Goal: Task Accomplishment & Management: Use online tool/utility

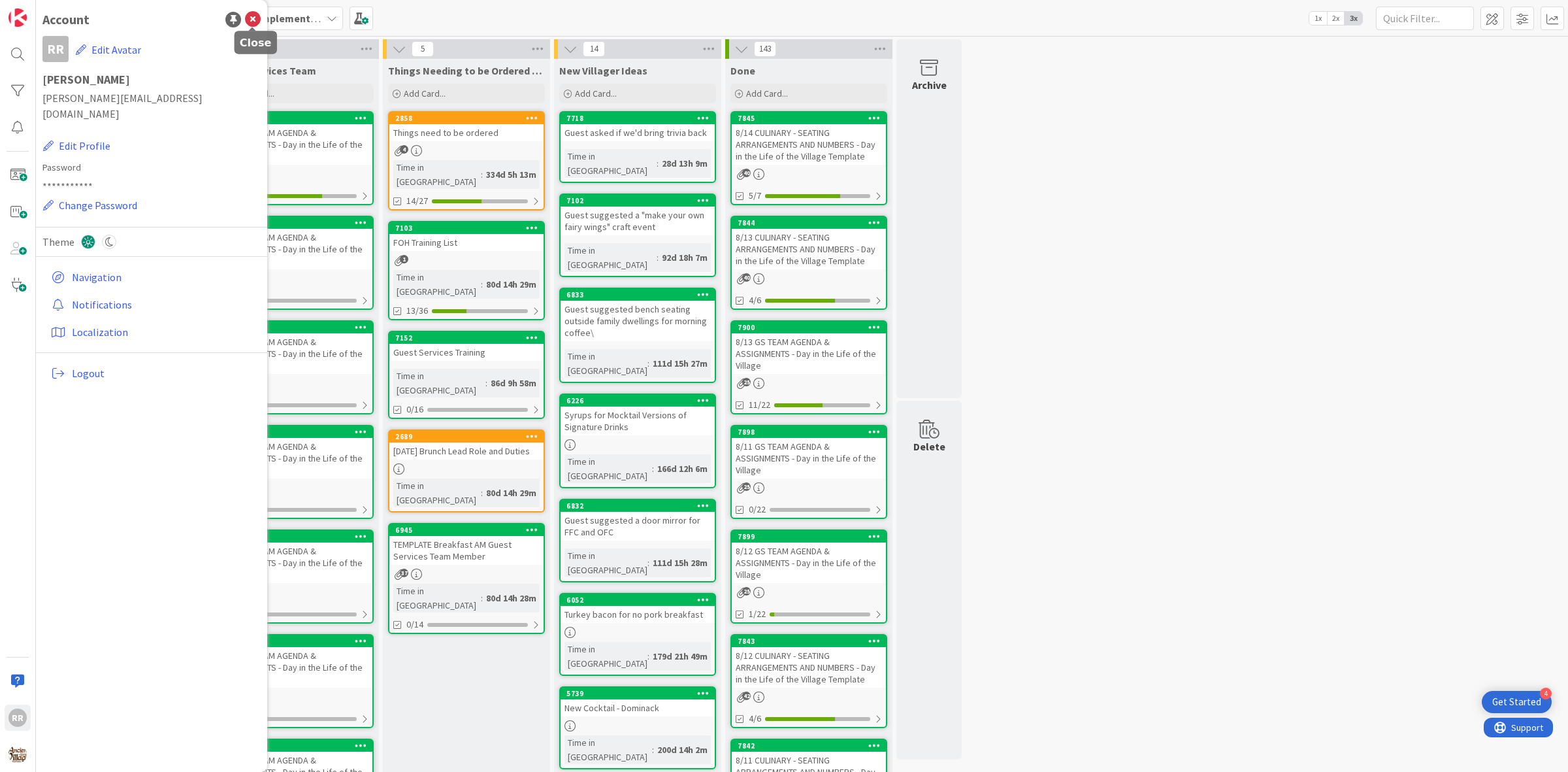
click at [252, 15] on icon at bounding box center [253, 19] width 15 height 15
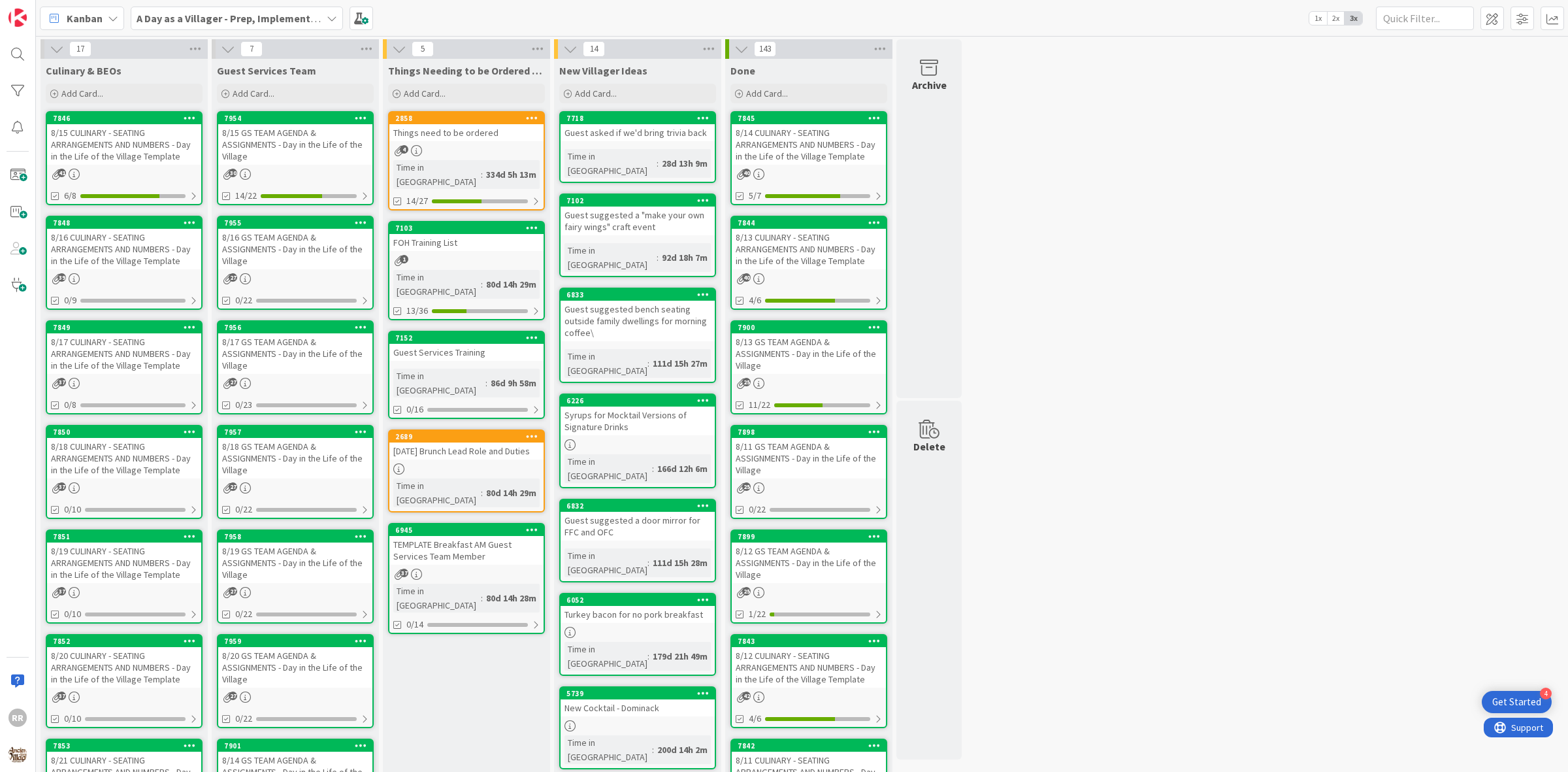
click at [141, 248] on div "8/16 CULINARY - SEATING ARRANGEMENTS AND NUMBERS - Day in the Life of the Villa…" at bounding box center [124, 249] width 154 height 40
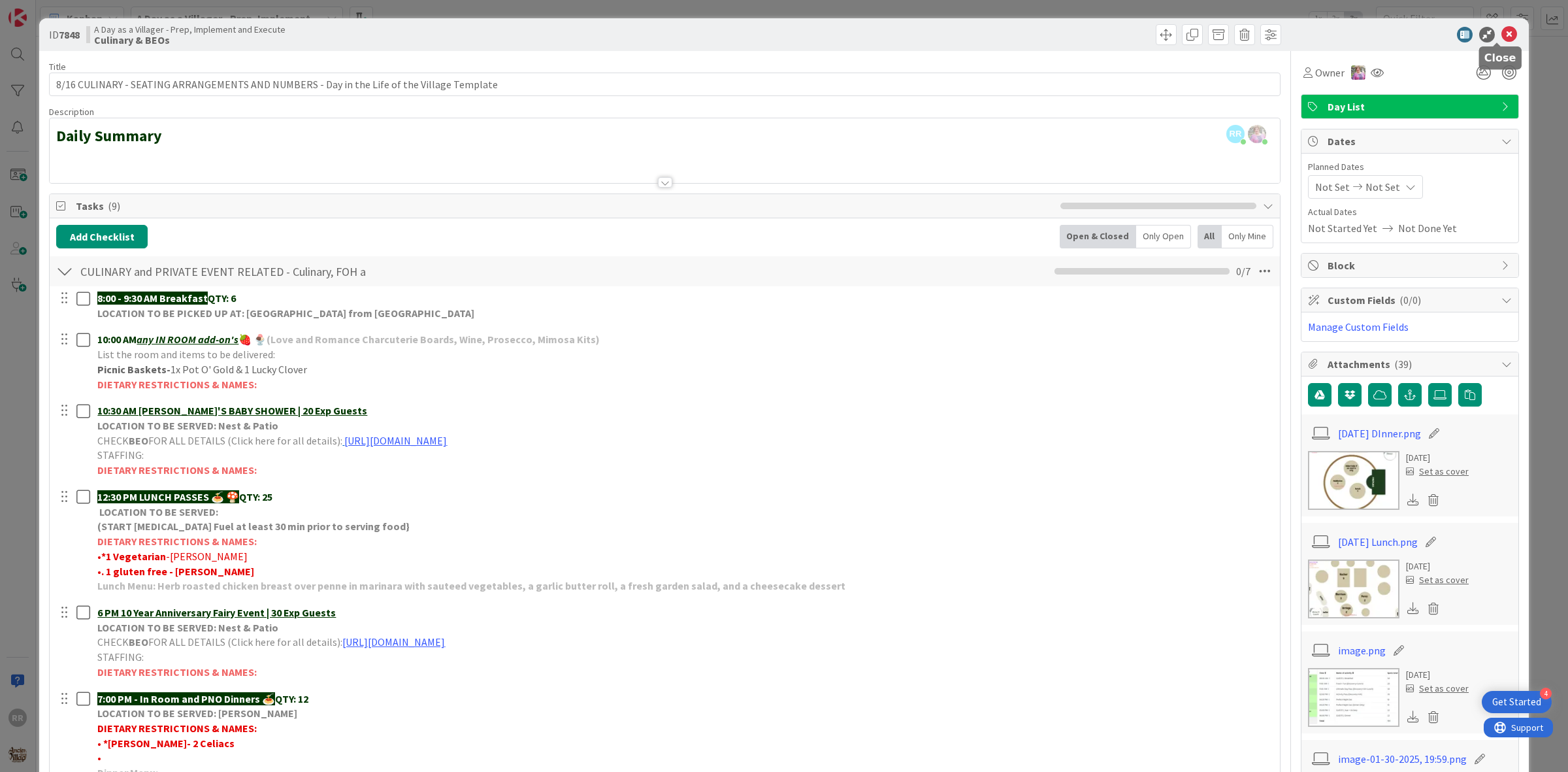
click at [1501, 37] on icon at bounding box center [1508, 35] width 15 height 15
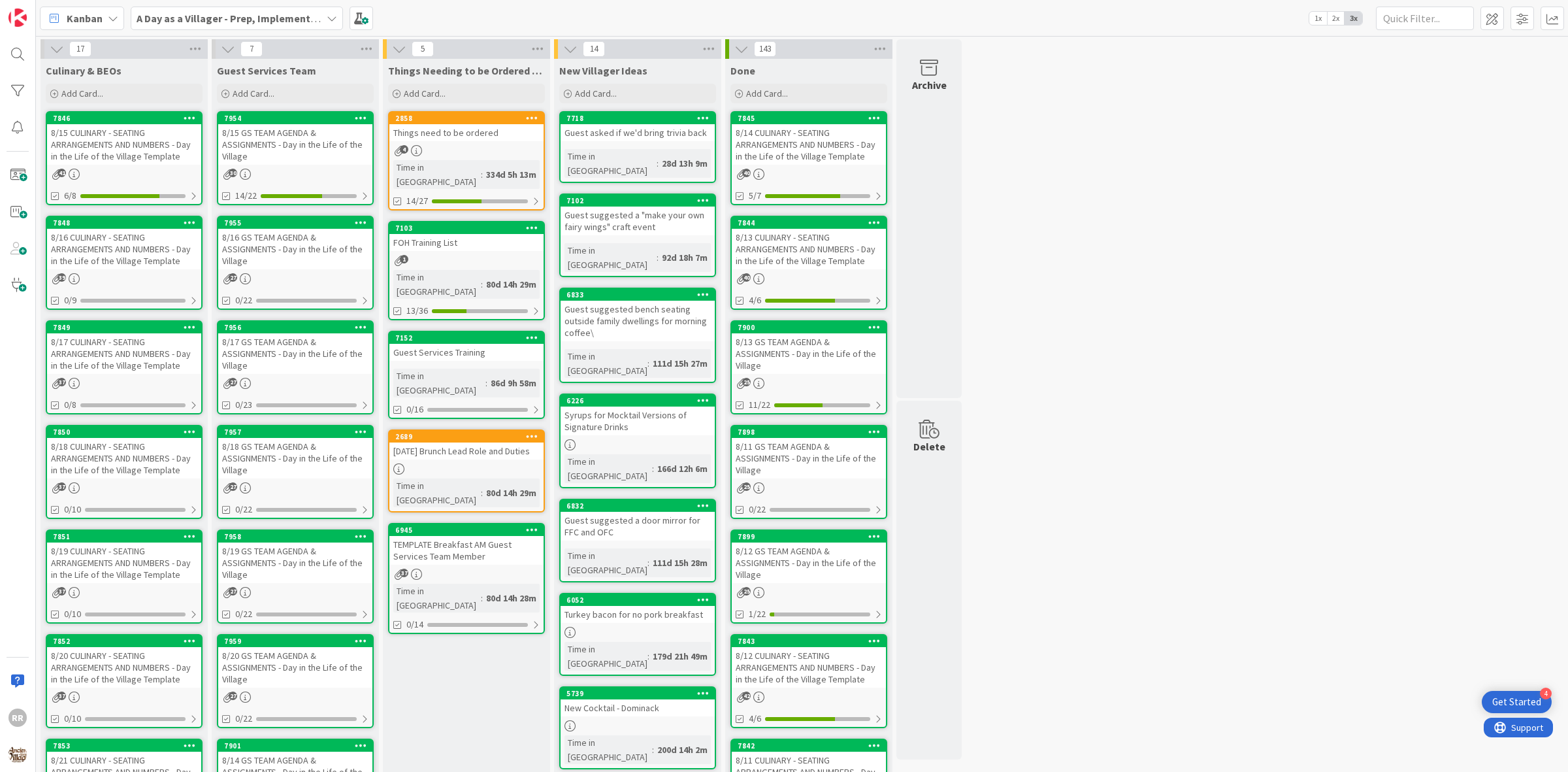
click at [137, 256] on div "8/16 CULINARY - SEATING ARRANGEMENTS AND NUMBERS - Day in the Life of the Villa…" at bounding box center [124, 249] width 154 height 40
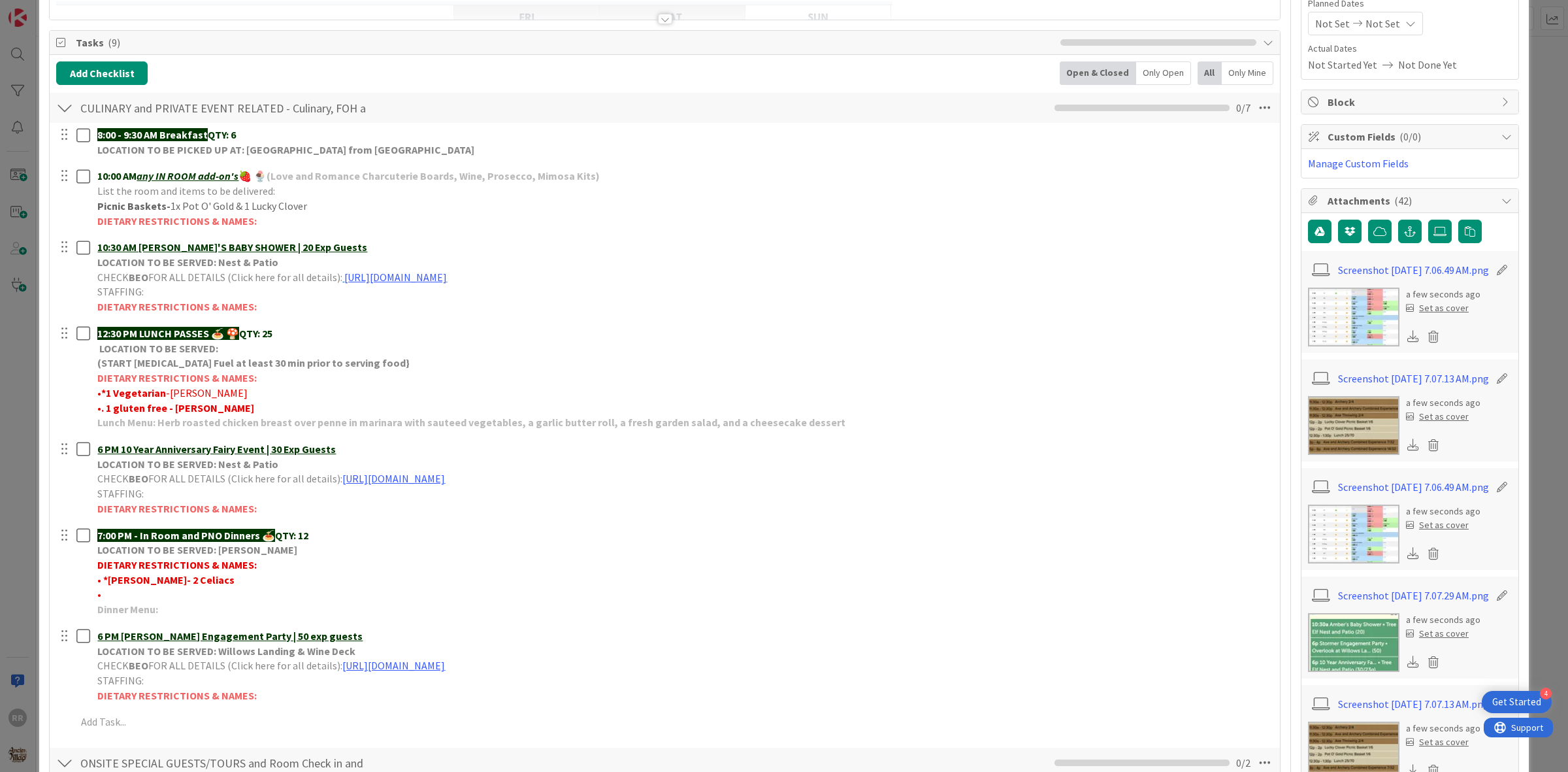
scroll to position [82, 0]
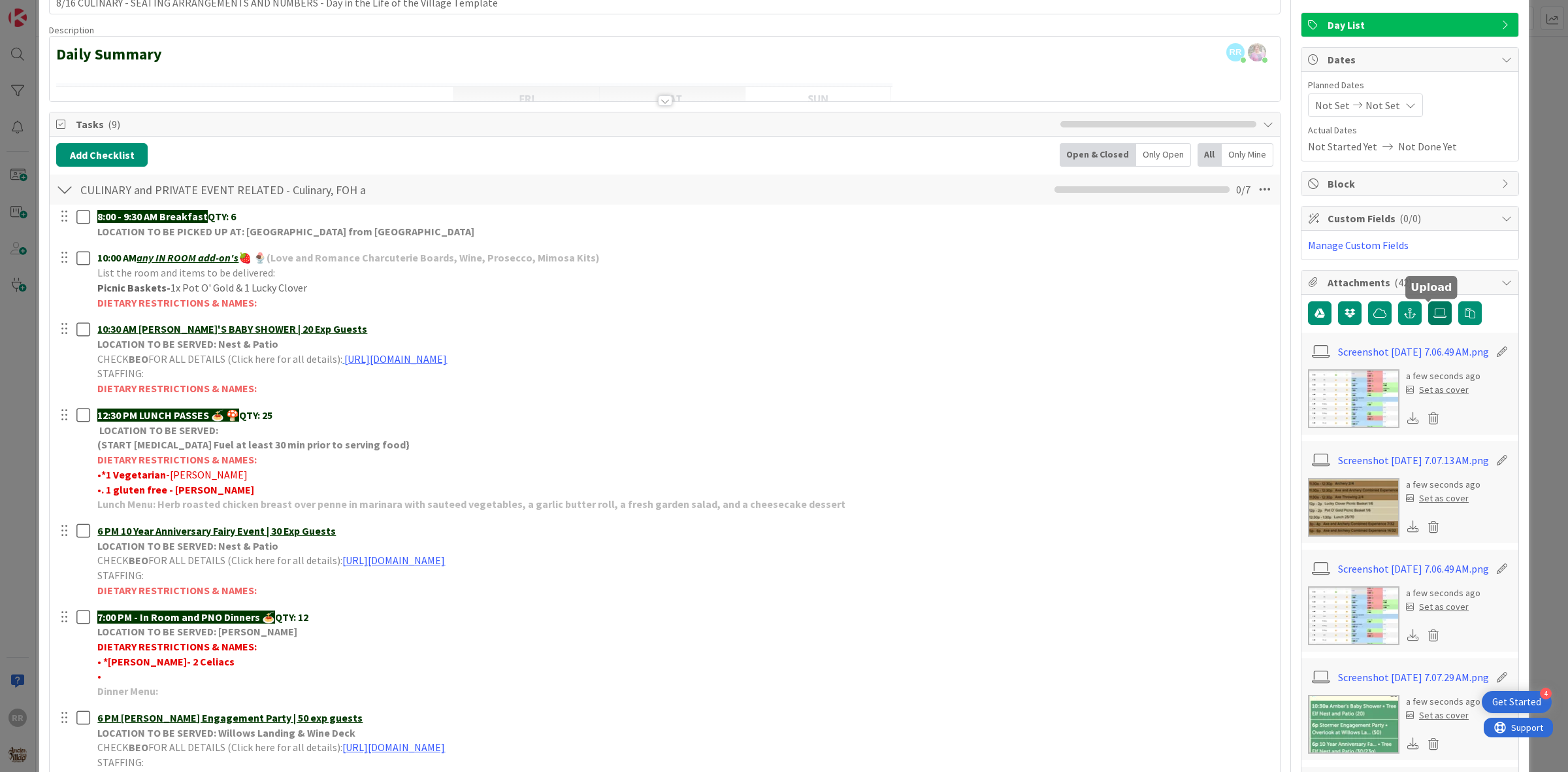
click at [1435, 310] on label at bounding box center [1440, 313] width 23 height 23
click at [1428, 301] on input "file" at bounding box center [1428, 301] width 0 height 0
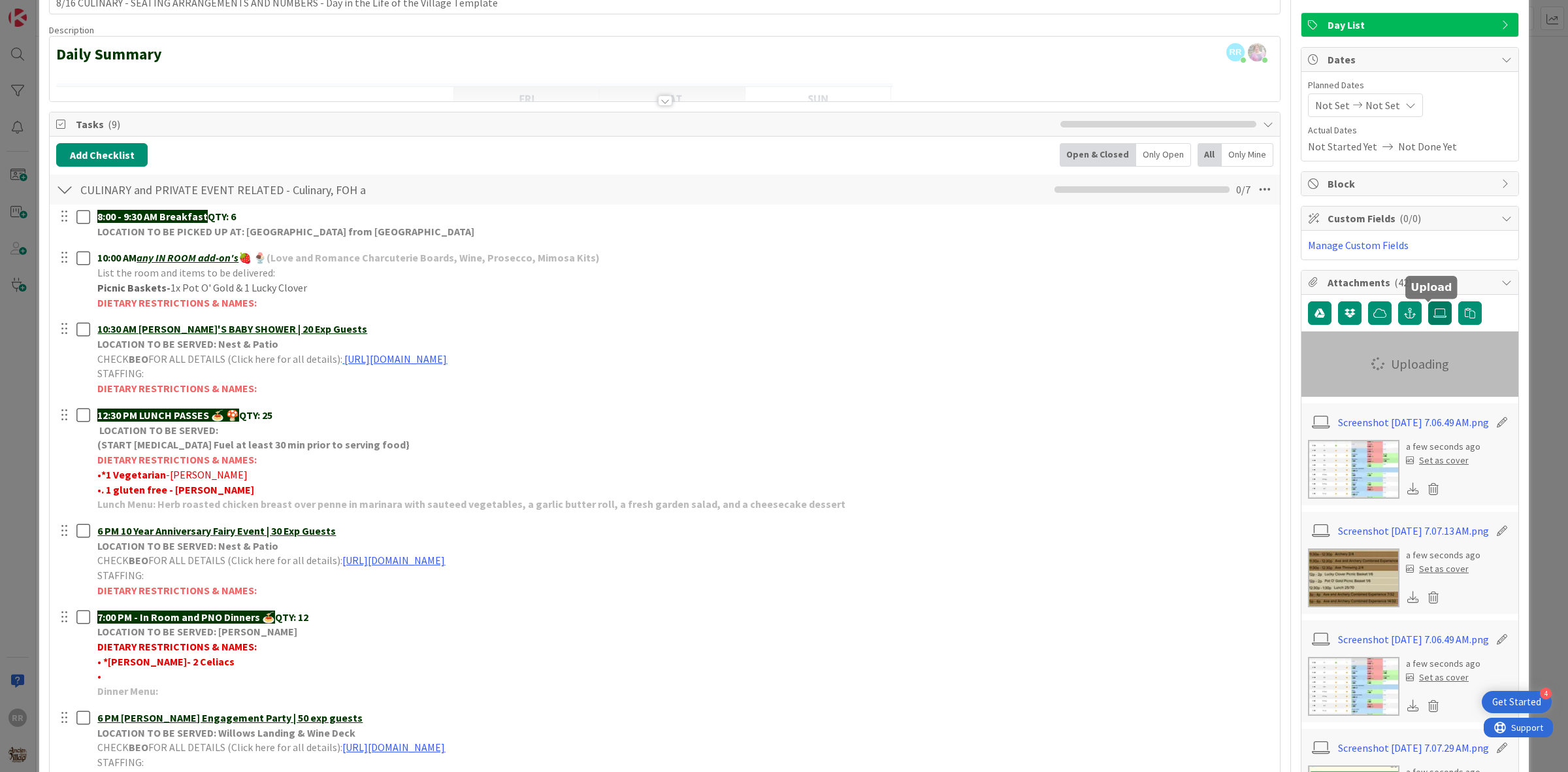
click at [1433, 315] on icon at bounding box center [1440, 313] width 13 height 11
click at [1428, 301] on input "file" at bounding box center [1428, 301] width 0 height 0
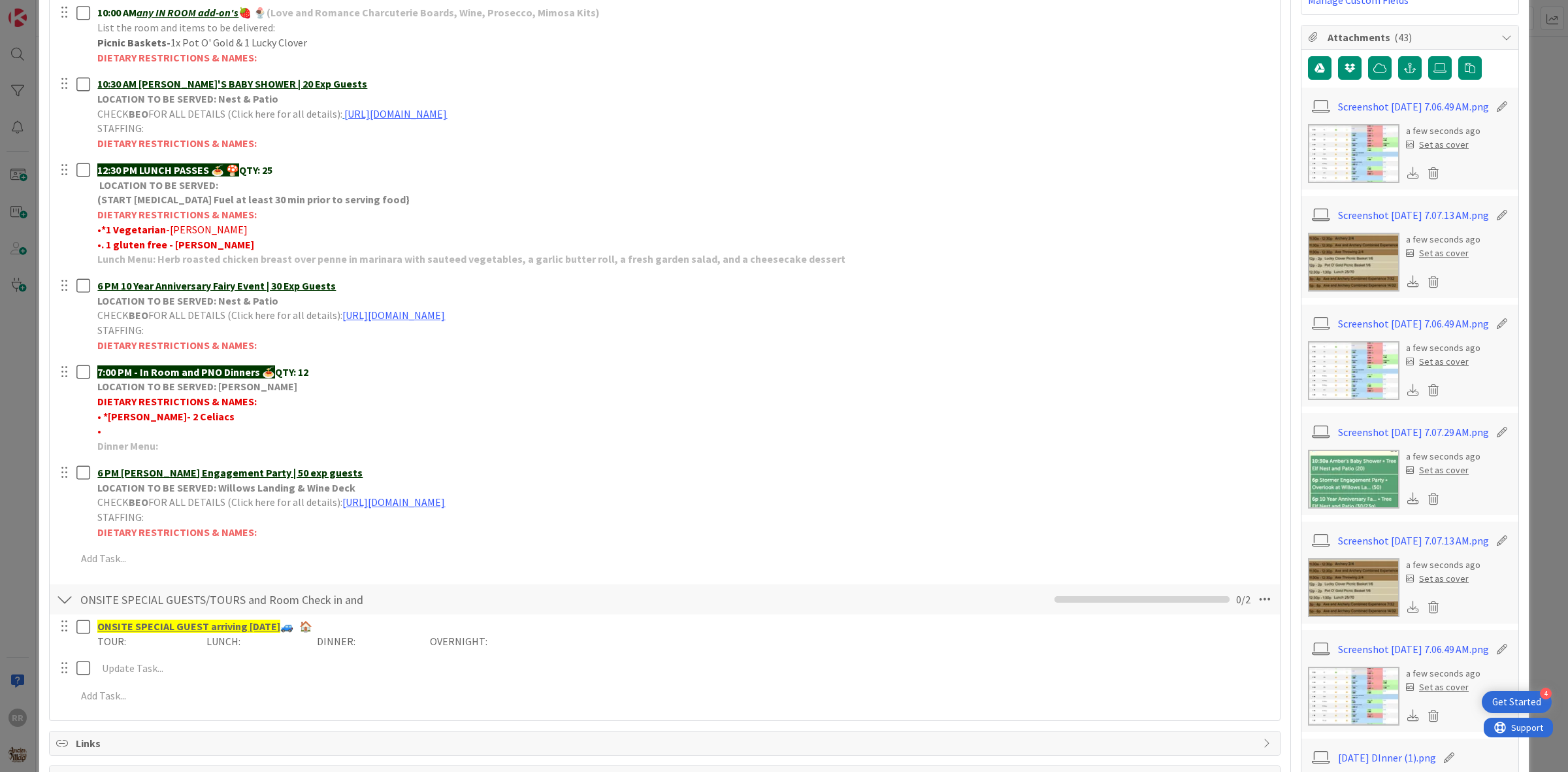
scroll to position [0, 0]
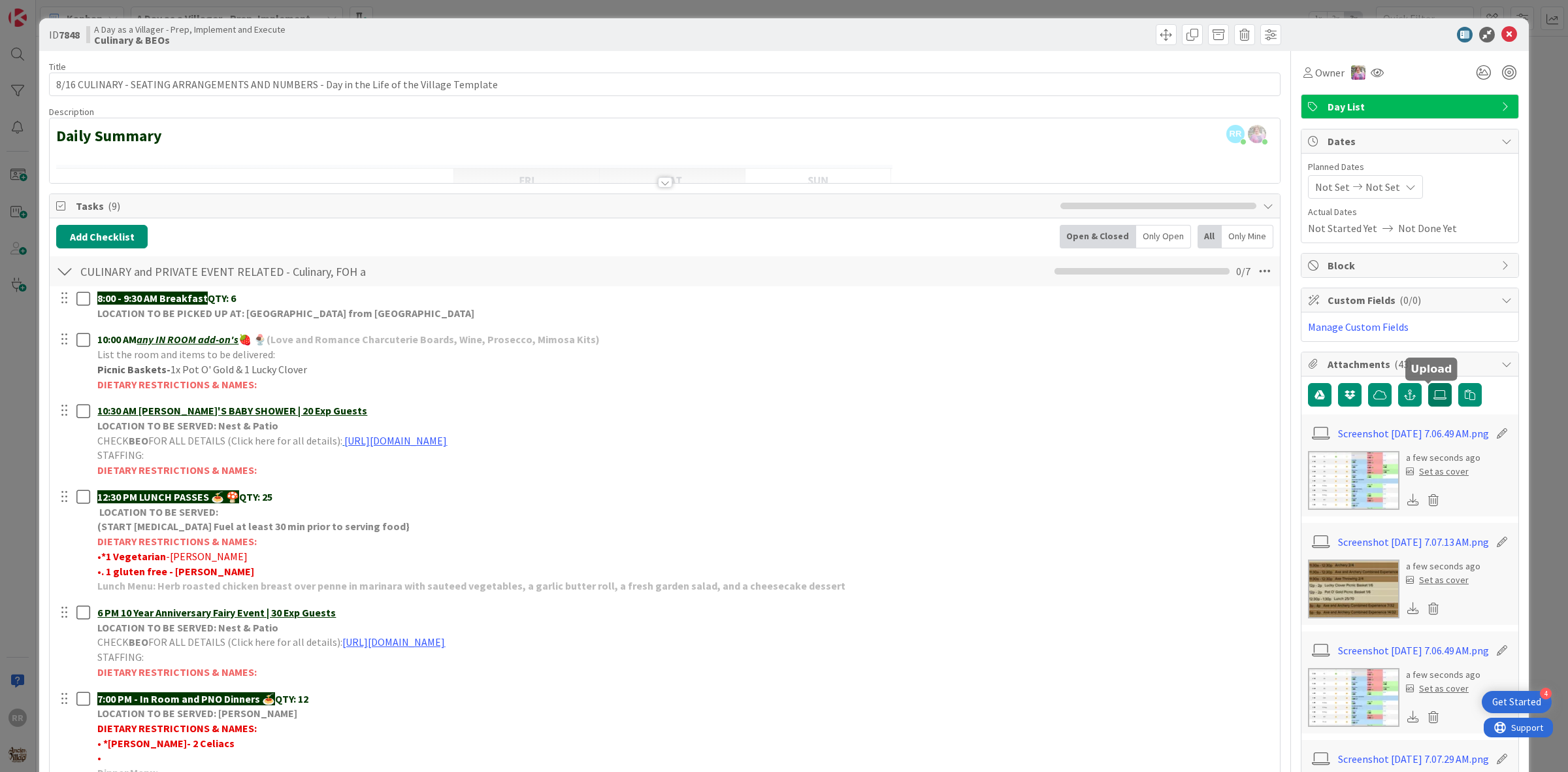
click at [1433, 398] on icon at bounding box center [1440, 395] width 13 height 11
click at [1428, 383] on input "file" at bounding box center [1428, 383] width 0 height 0
drag, startPoint x: 1499, startPoint y: 37, endPoint x: 1215, endPoint y: 114, distance: 294.3
click at [1501, 36] on icon at bounding box center [1508, 35] width 15 height 15
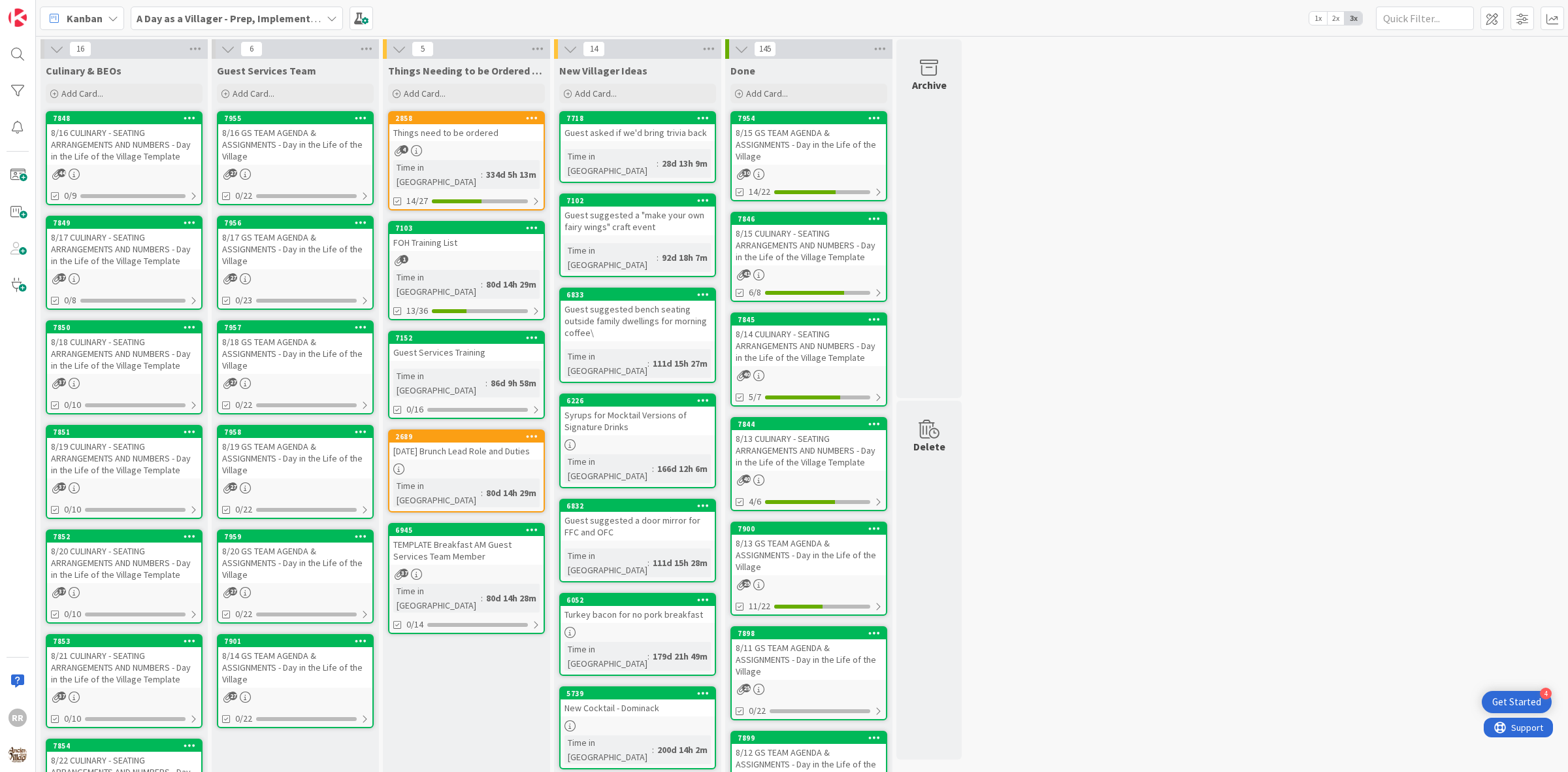
click at [164, 247] on div "8/17 CULINARY - SEATING ARRANGEMENTS AND NUMBERS - Day in the Life of the Villa…" at bounding box center [124, 249] width 154 height 40
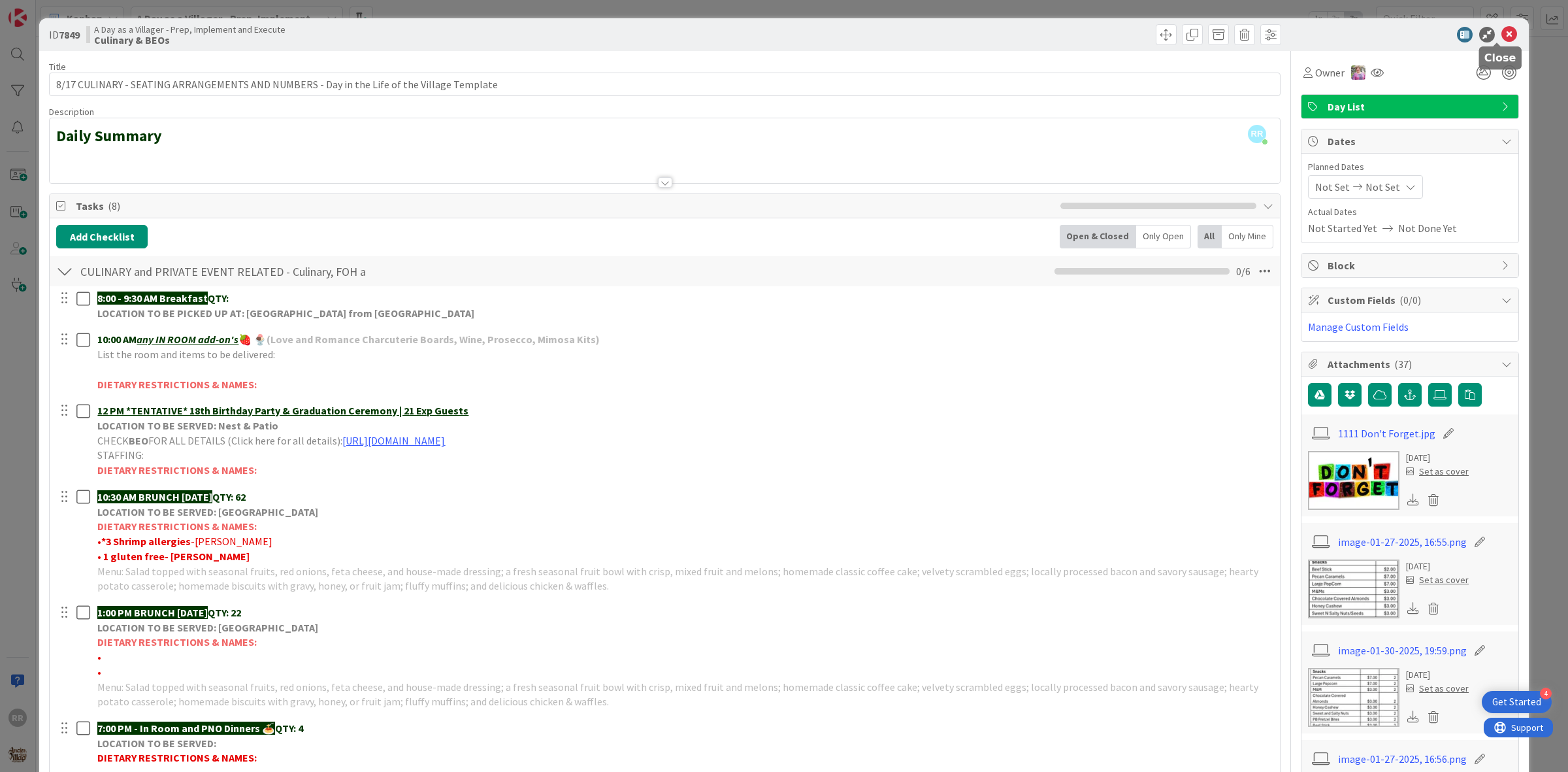
click at [1501, 29] on icon at bounding box center [1508, 35] width 15 height 15
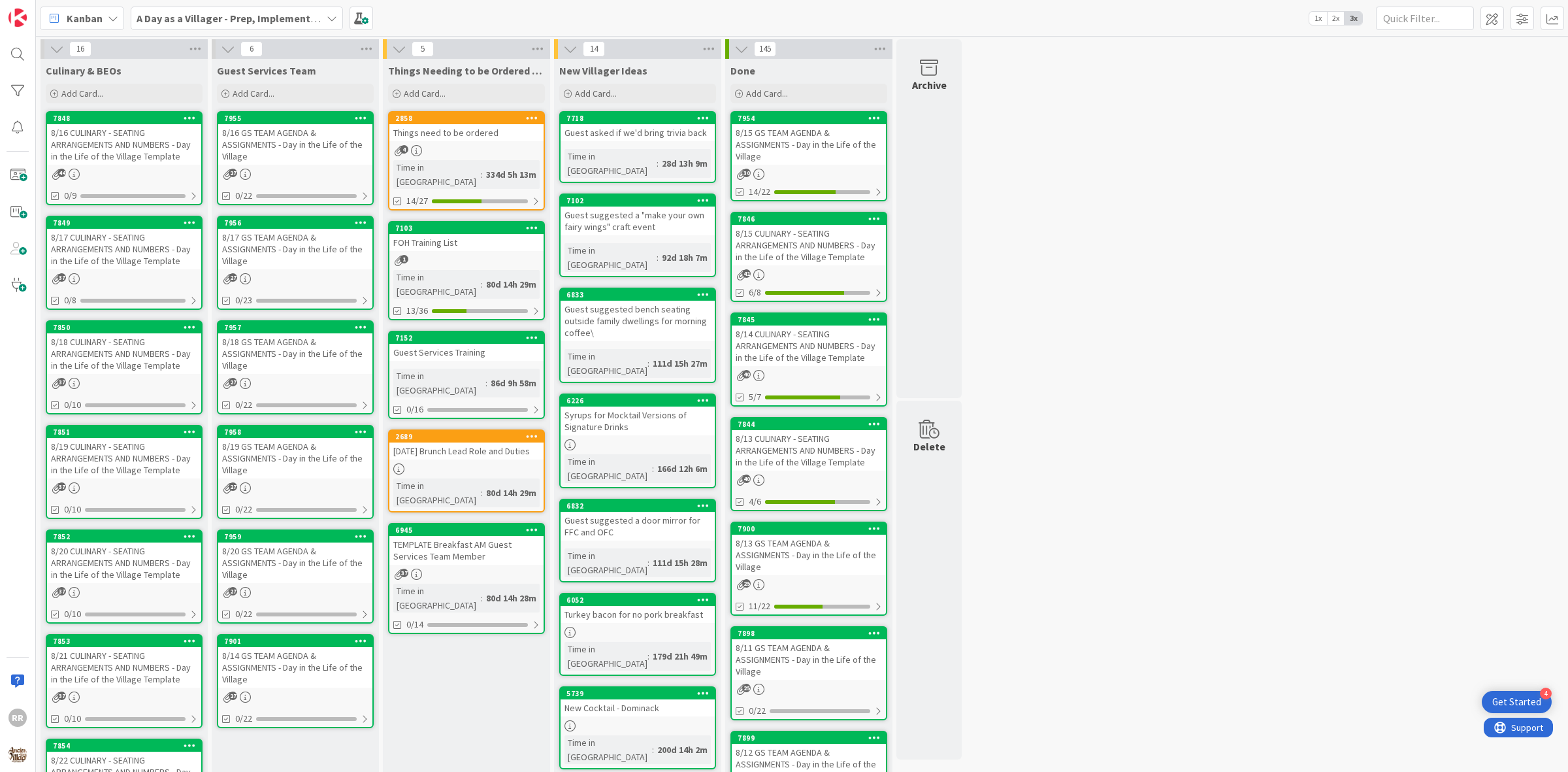
click at [299, 129] on div "8/16 GS TEAM AGENDA & ASSIGNMENTS - Day in the Life of the Village" at bounding box center [295, 145] width 154 height 40
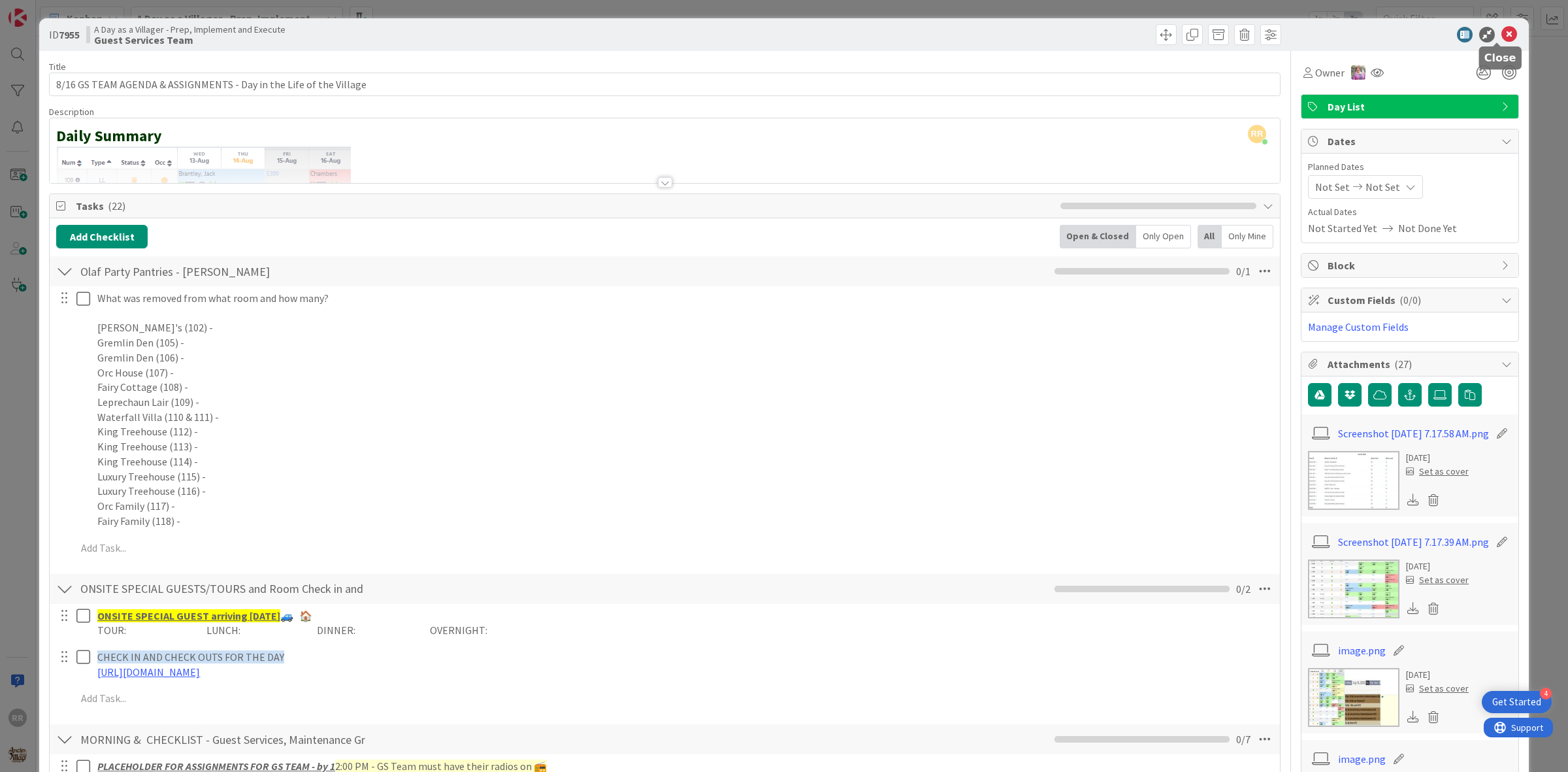
drag, startPoint x: 1495, startPoint y: 32, endPoint x: 1471, endPoint y: 46, distance: 27.8
click at [1501, 31] on icon at bounding box center [1508, 35] width 15 height 15
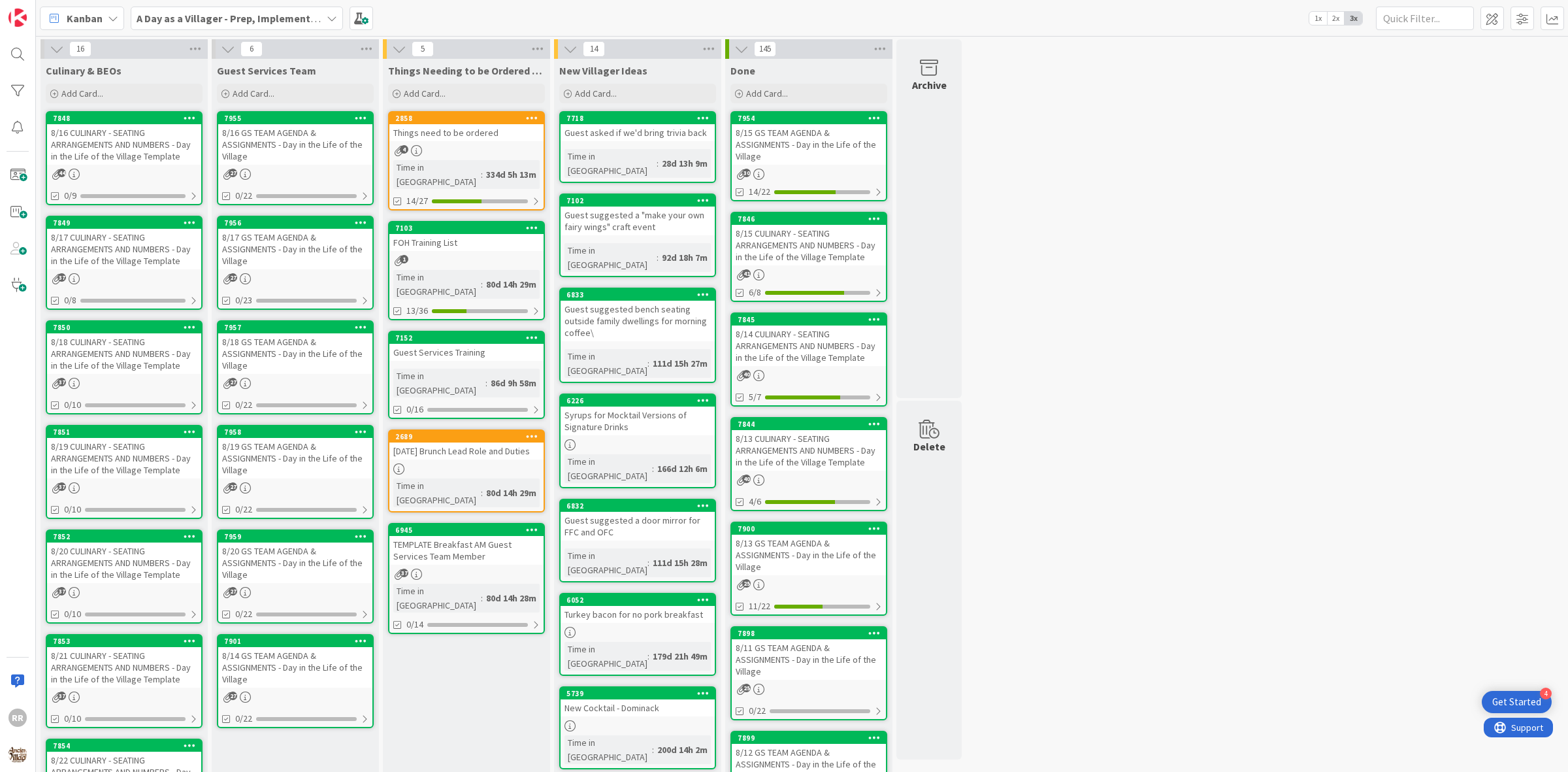
click at [126, 259] on div "8/17 CULINARY - SEATING ARRANGEMENTS AND NUMBERS - Day in the Life of the Villa…" at bounding box center [124, 249] width 154 height 40
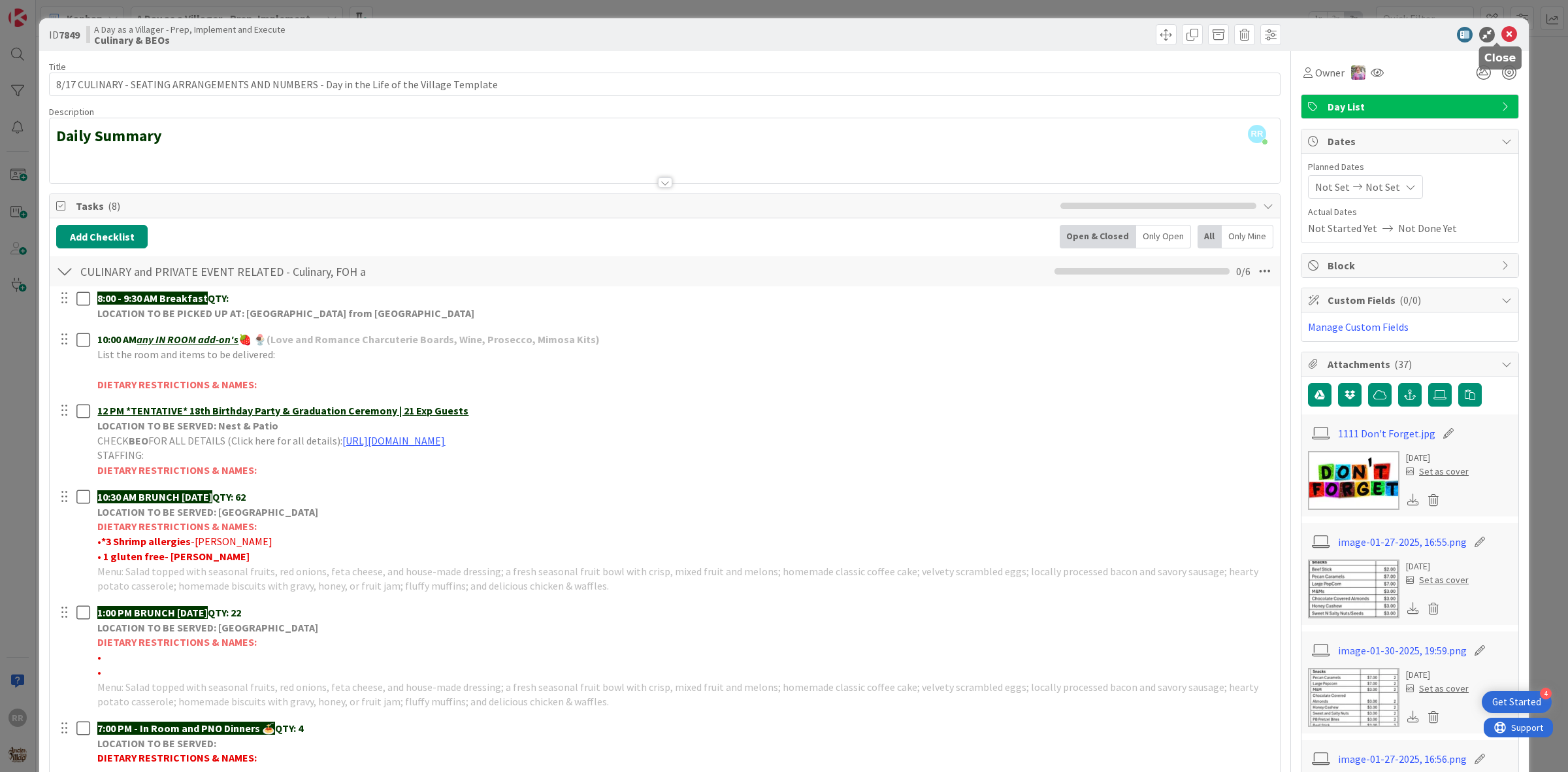
drag, startPoint x: 1498, startPoint y: 36, endPoint x: 1459, endPoint y: 51, distance: 41.8
click at [1501, 36] on icon at bounding box center [1508, 35] width 15 height 15
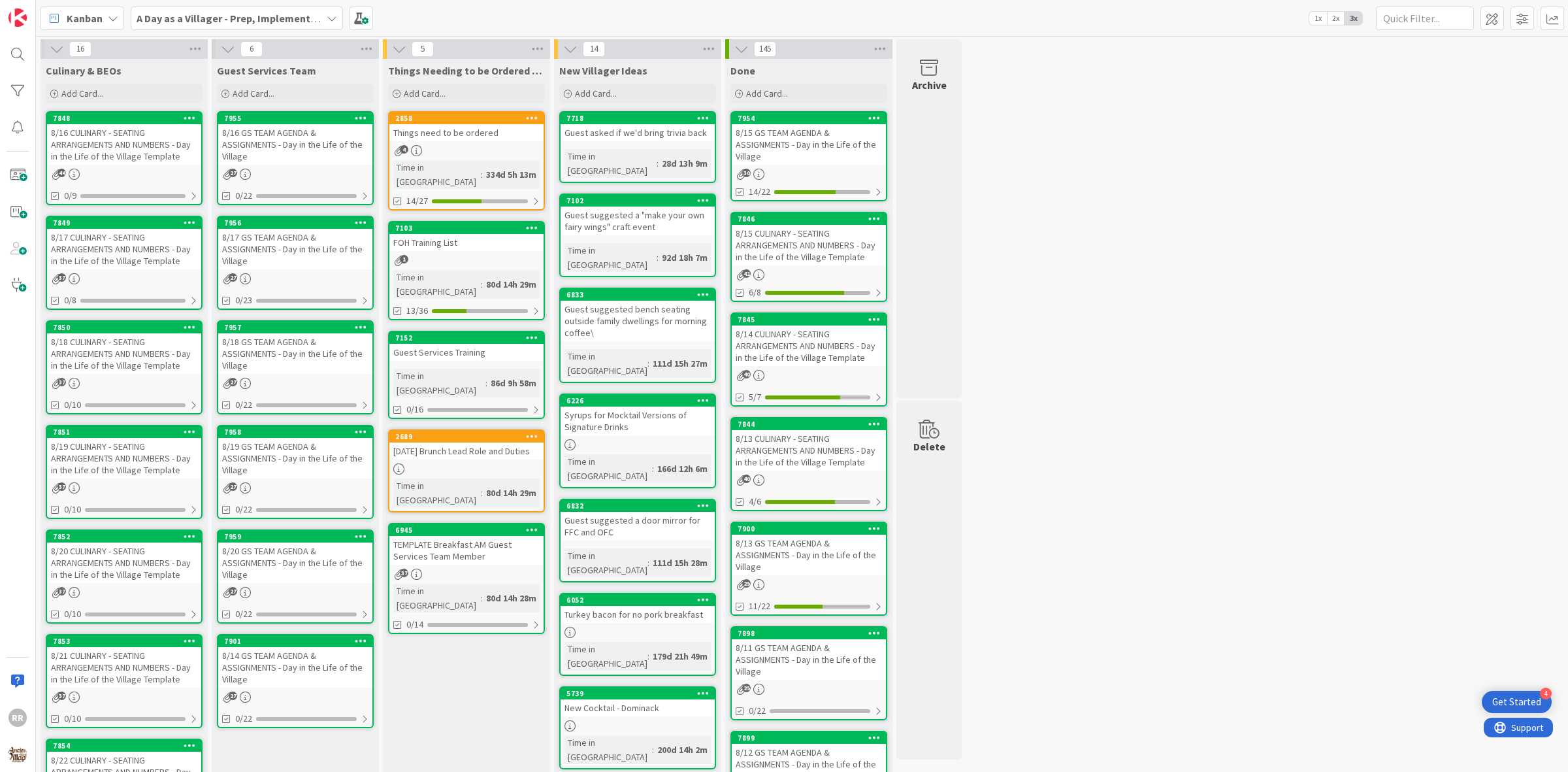
click at [831, 263] on div "8/15 CULINARY - SEATING ARRANGEMENTS AND NUMBERS - Day in the Life of the Villa…" at bounding box center [808, 245] width 154 height 40
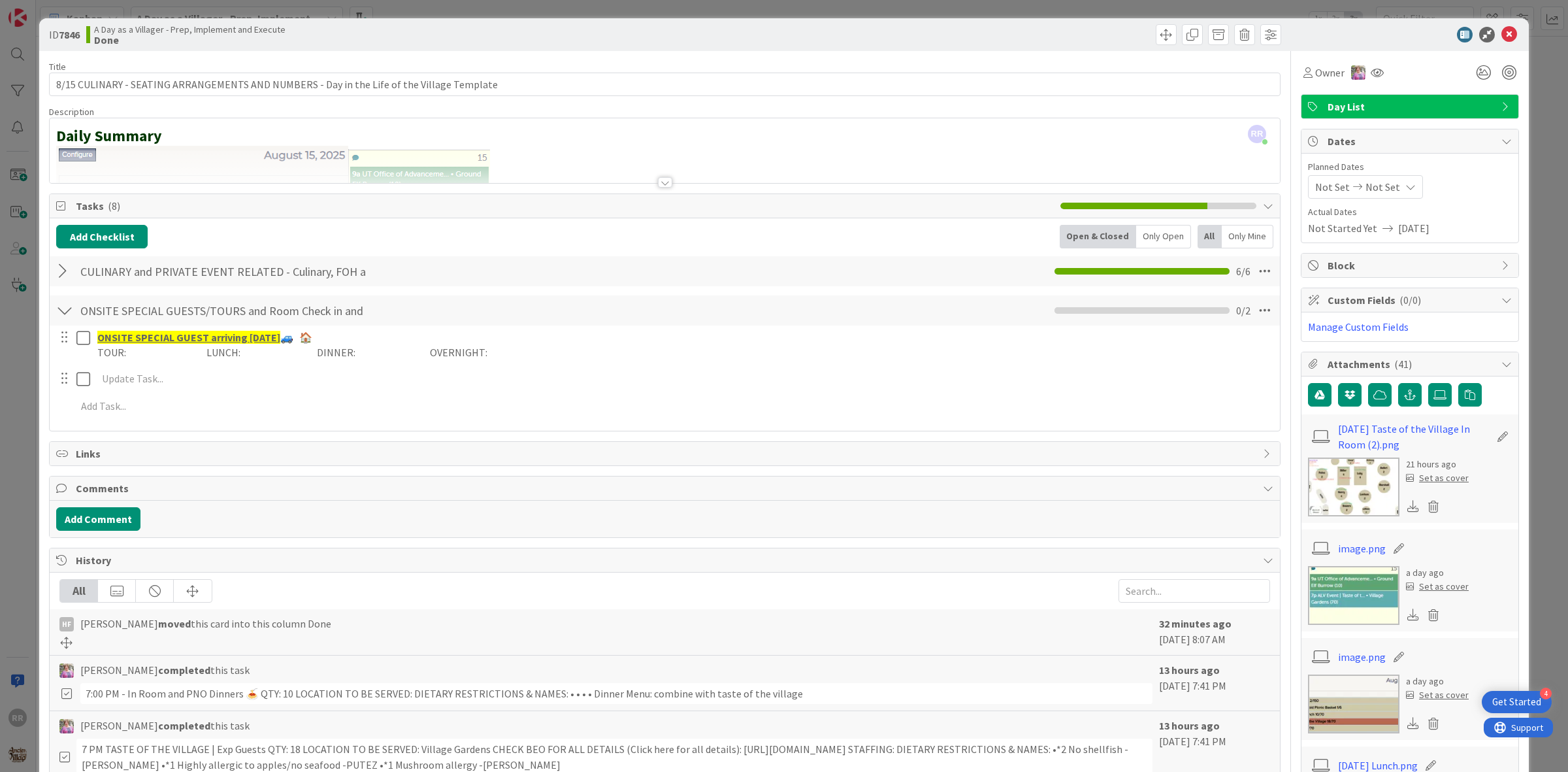
click at [1496, 44] on div "ID 7846 A Day as a Villager - Prep, Implement and Execute Done" at bounding box center [784, 35] width 1489 height 32
click at [1501, 40] on icon at bounding box center [1508, 35] width 15 height 15
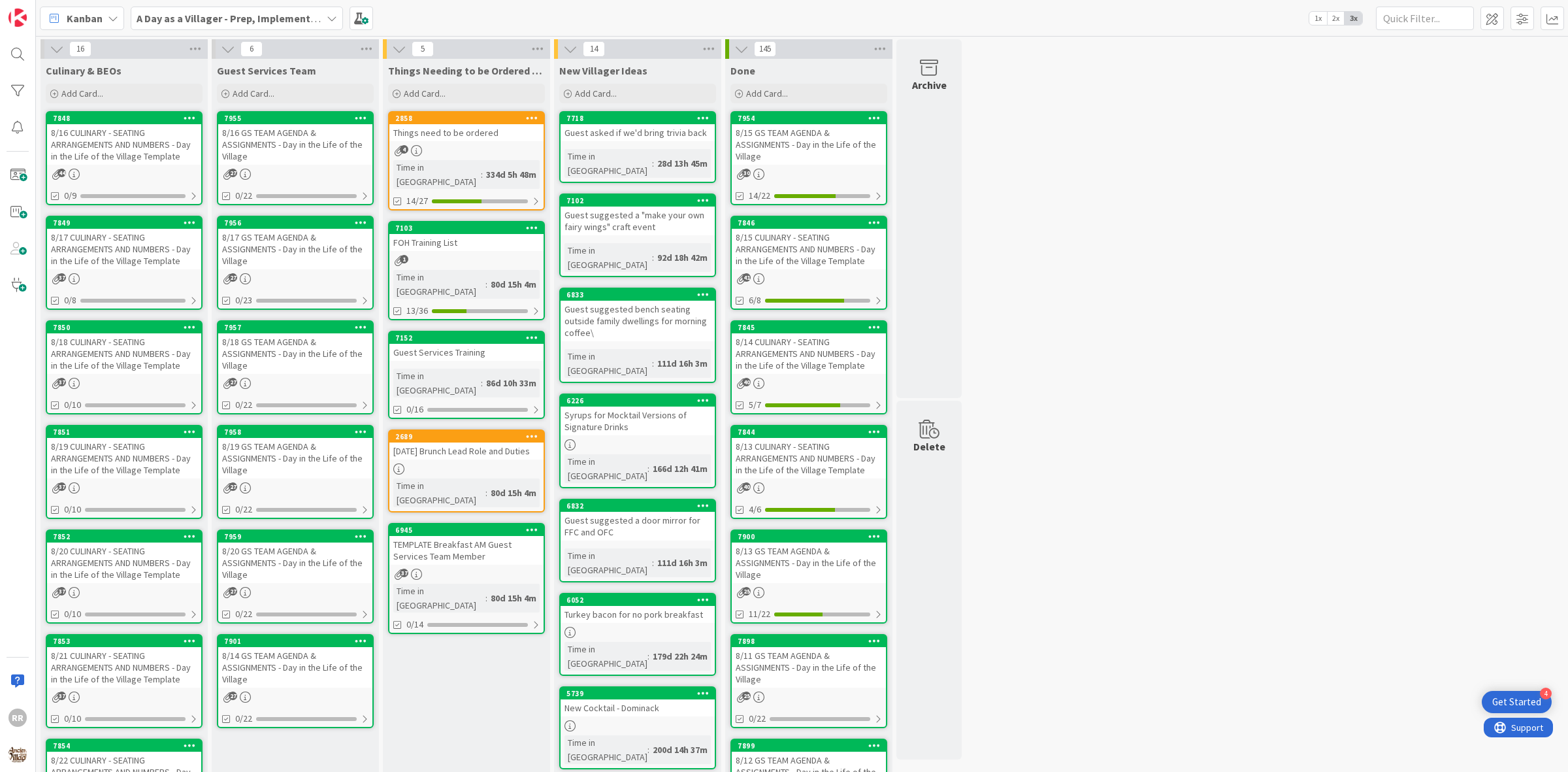
click at [139, 158] on div "8/16 CULINARY - SEATING ARRANGEMENTS AND NUMBERS - Day in the Life of the Villa…" at bounding box center [124, 145] width 154 height 40
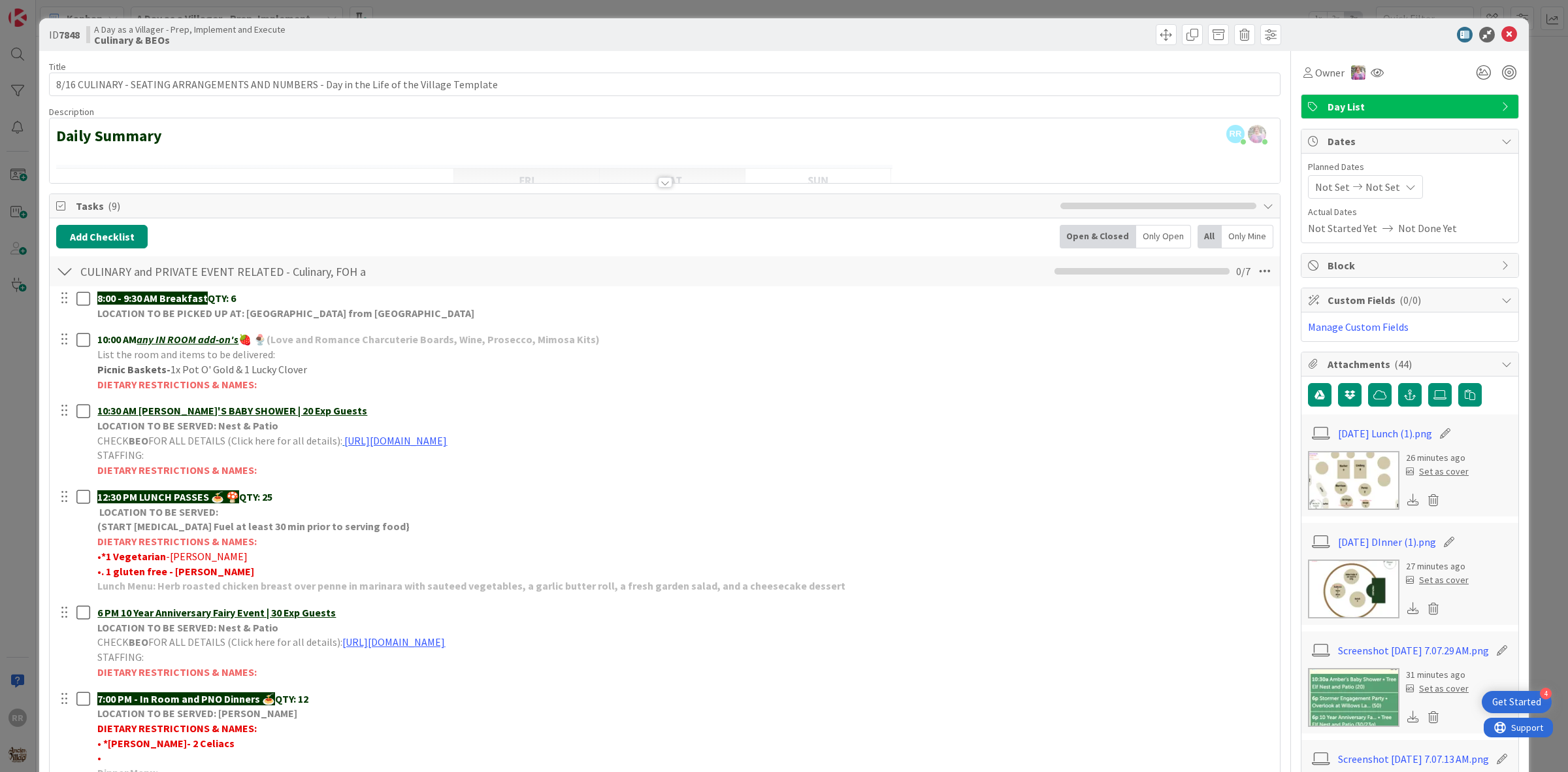
click at [1324, 483] on img at bounding box center [1353, 480] width 91 height 59
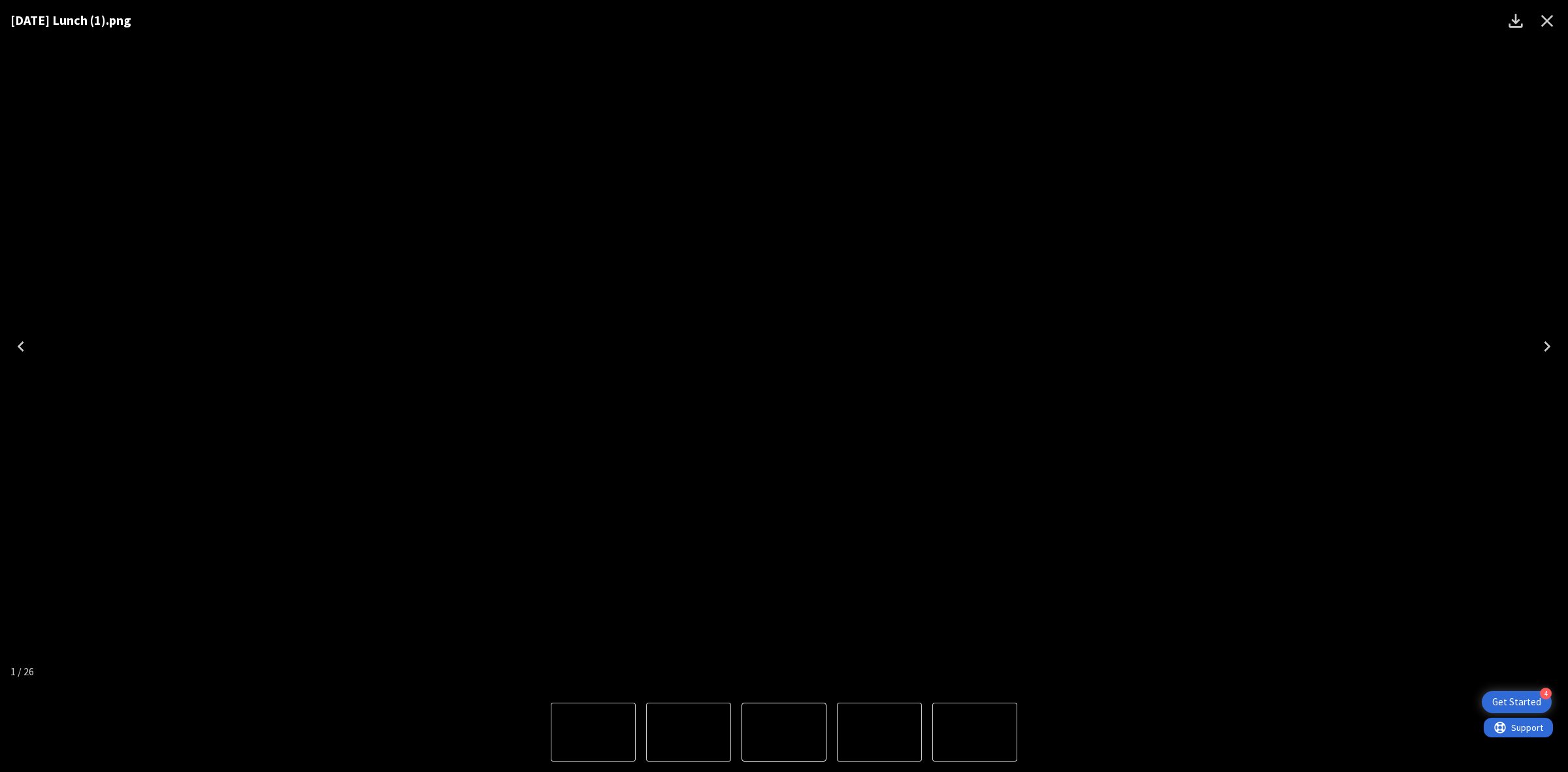
click at [1553, 22] on icon "Close" at bounding box center [1546, 21] width 21 height 21
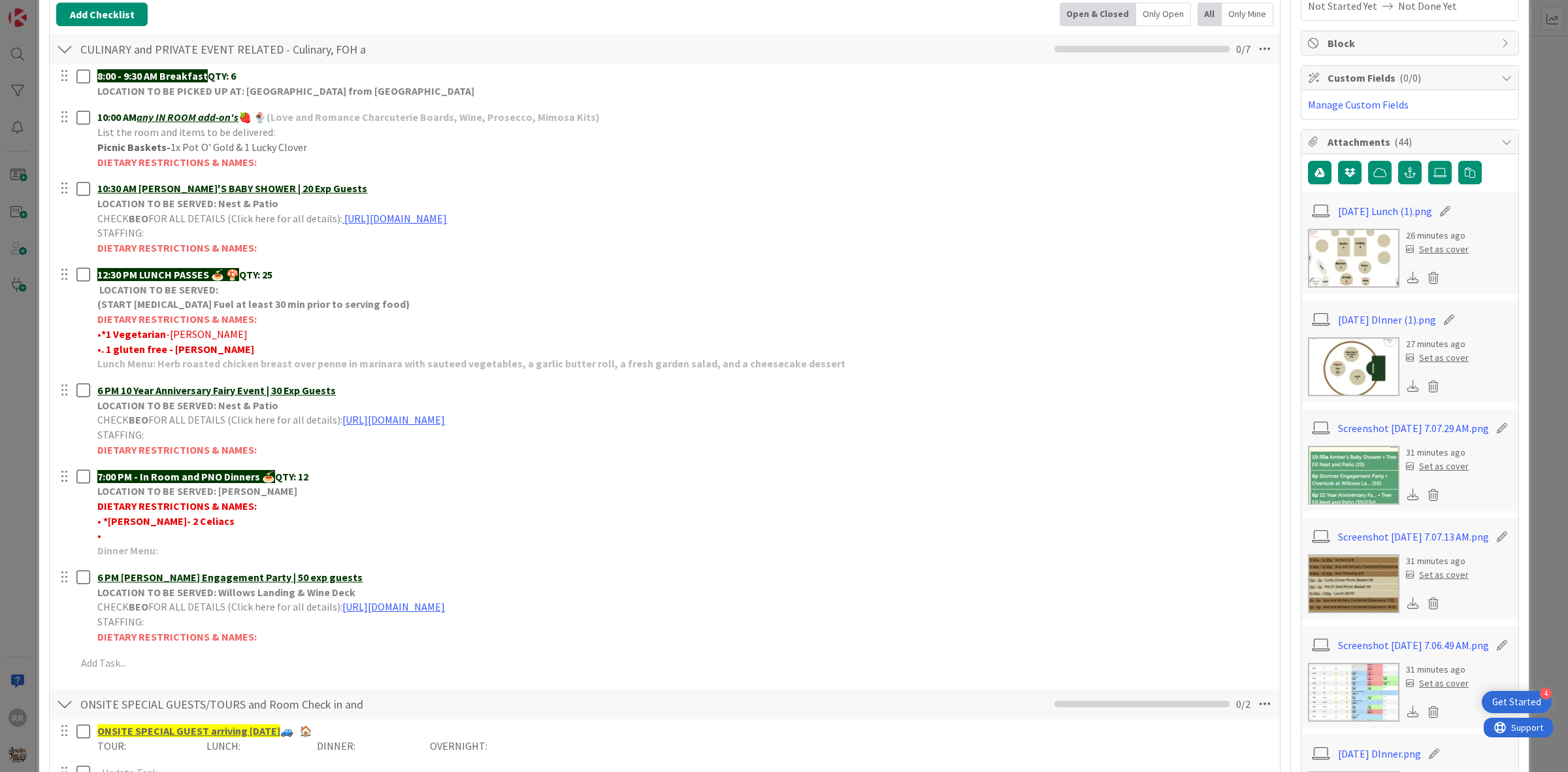
scroll to position [245, 0]
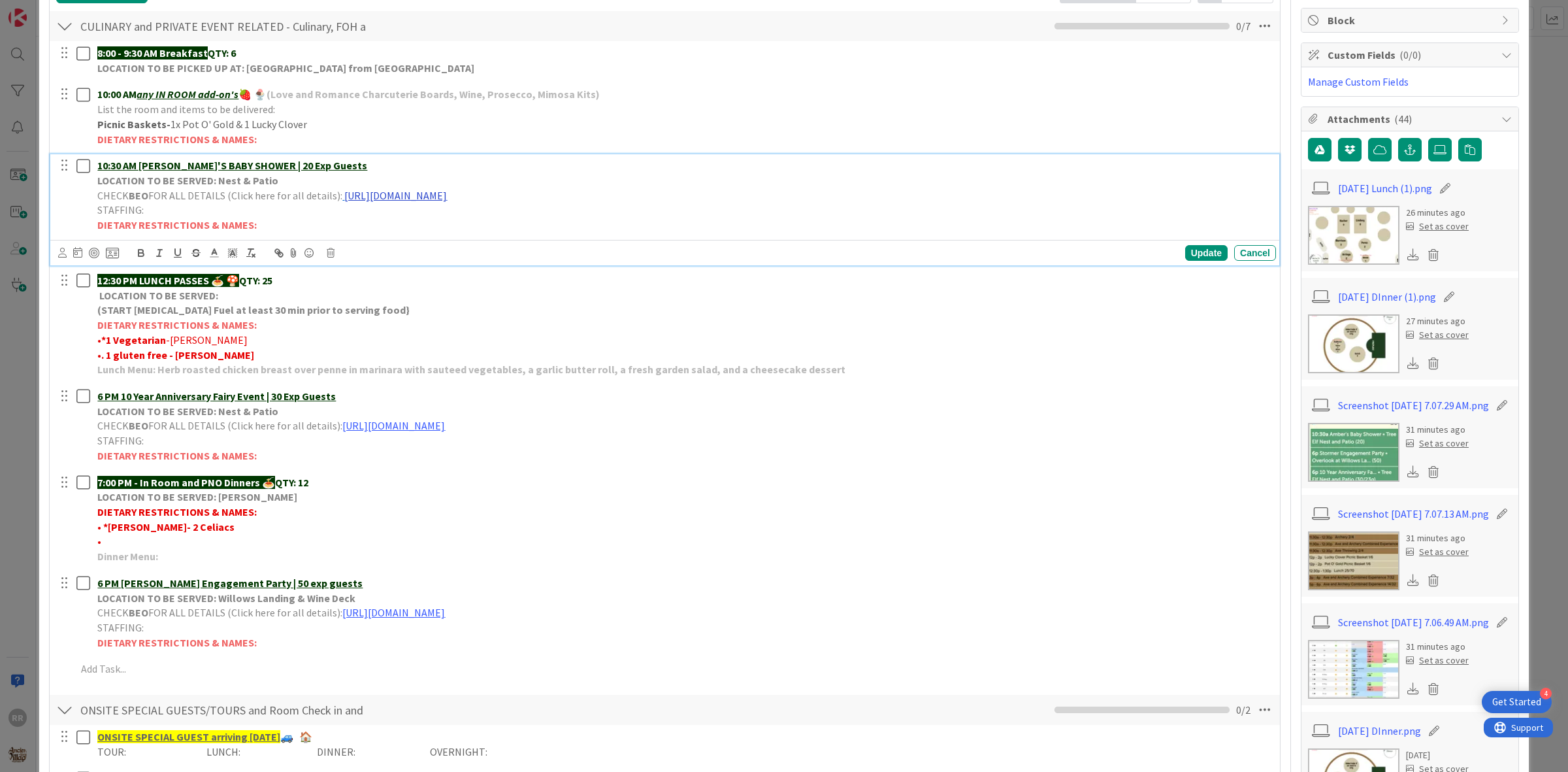
click at [447, 197] on link "[URL][DOMAIN_NAME]" at bounding box center [395, 195] width 103 height 13
click at [493, 224] on link "[URL][DOMAIN_NAME]" at bounding box center [497, 221] width 90 height 17
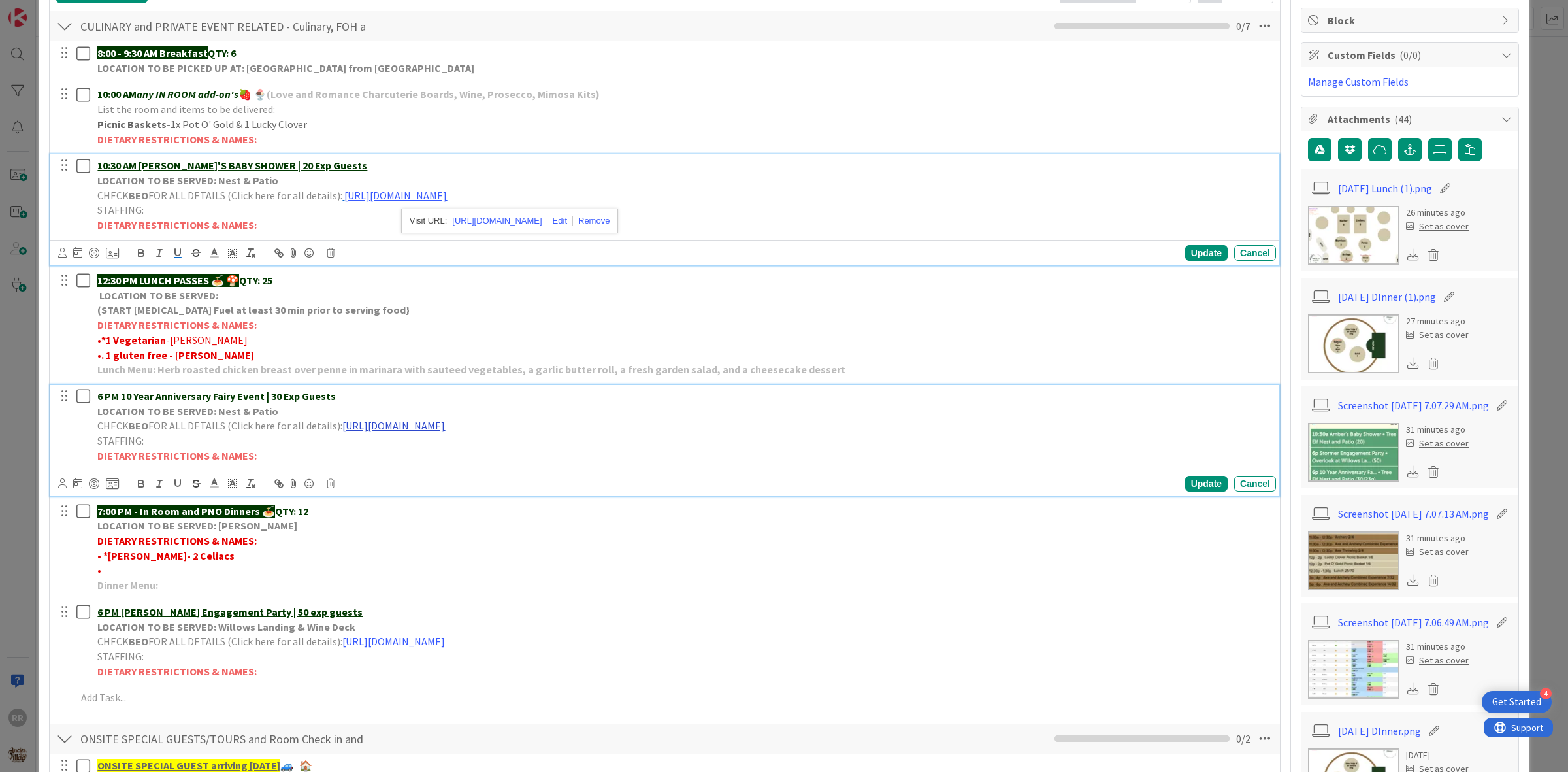
click at [445, 432] on link "[URL][DOMAIN_NAME]" at bounding box center [394, 425] width 103 height 13
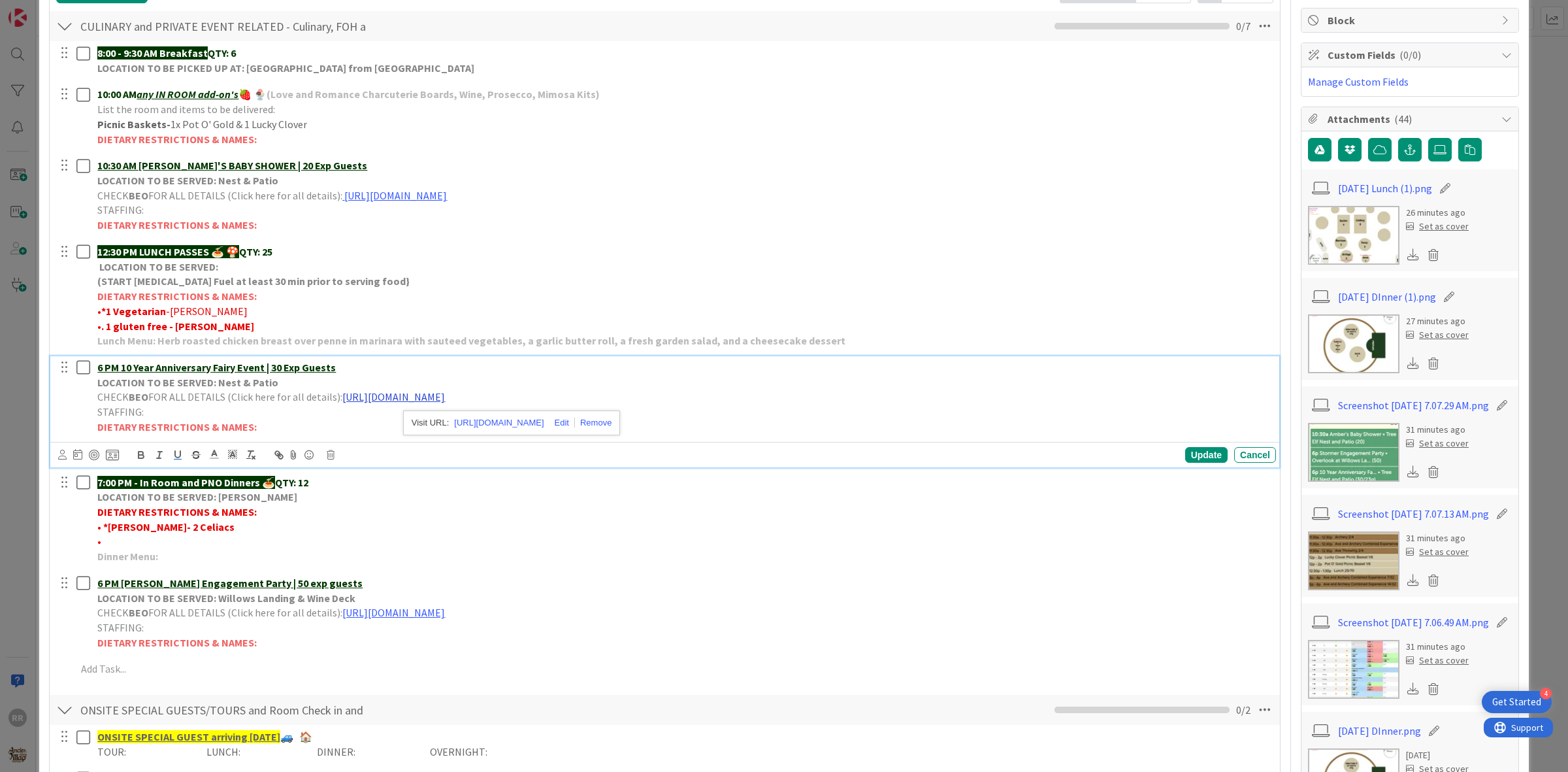
scroll to position [216, 0]
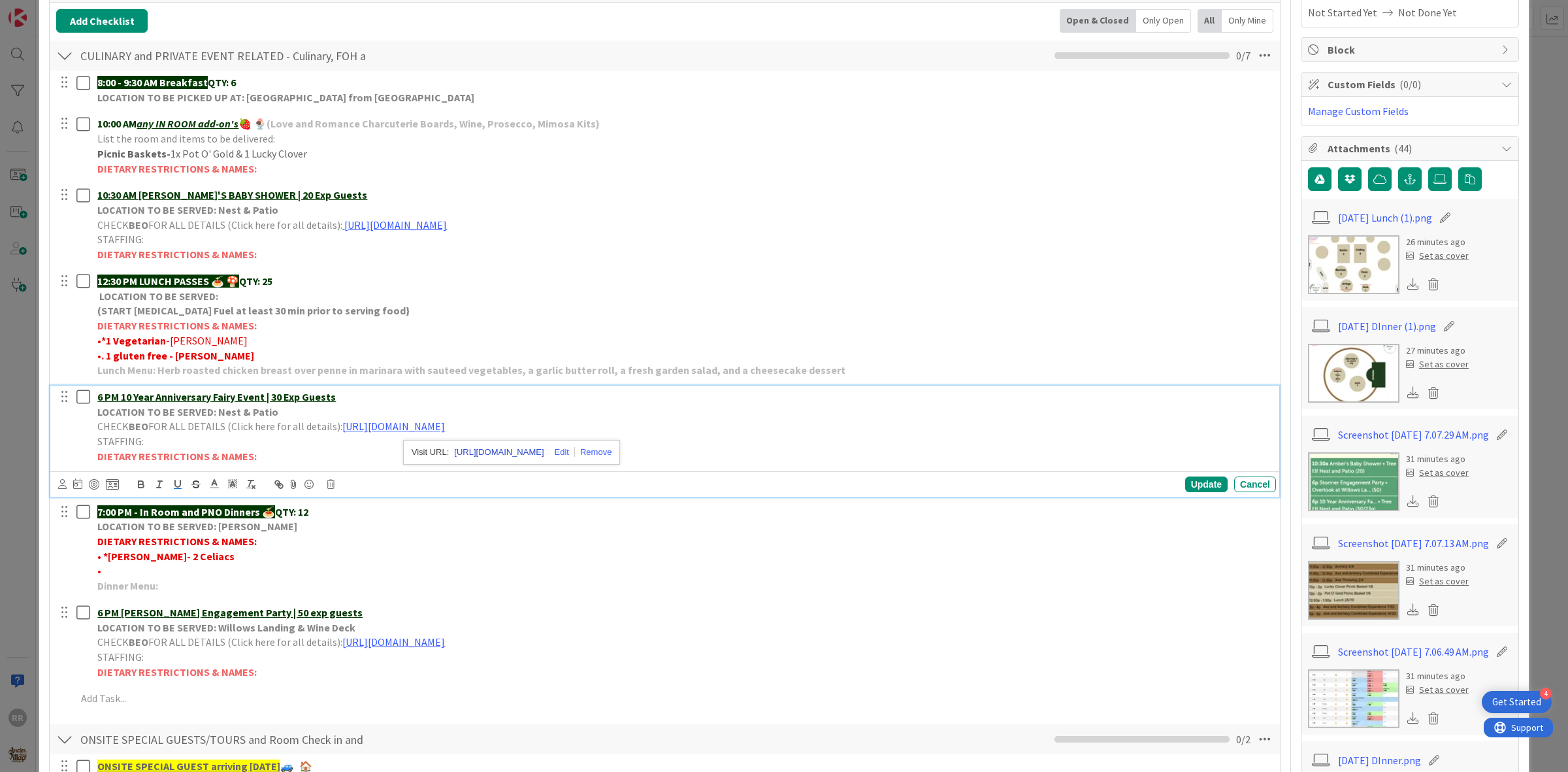
click at [493, 452] on link "[URL][DOMAIN_NAME]" at bounding box center [499, 453] width 90 height 17
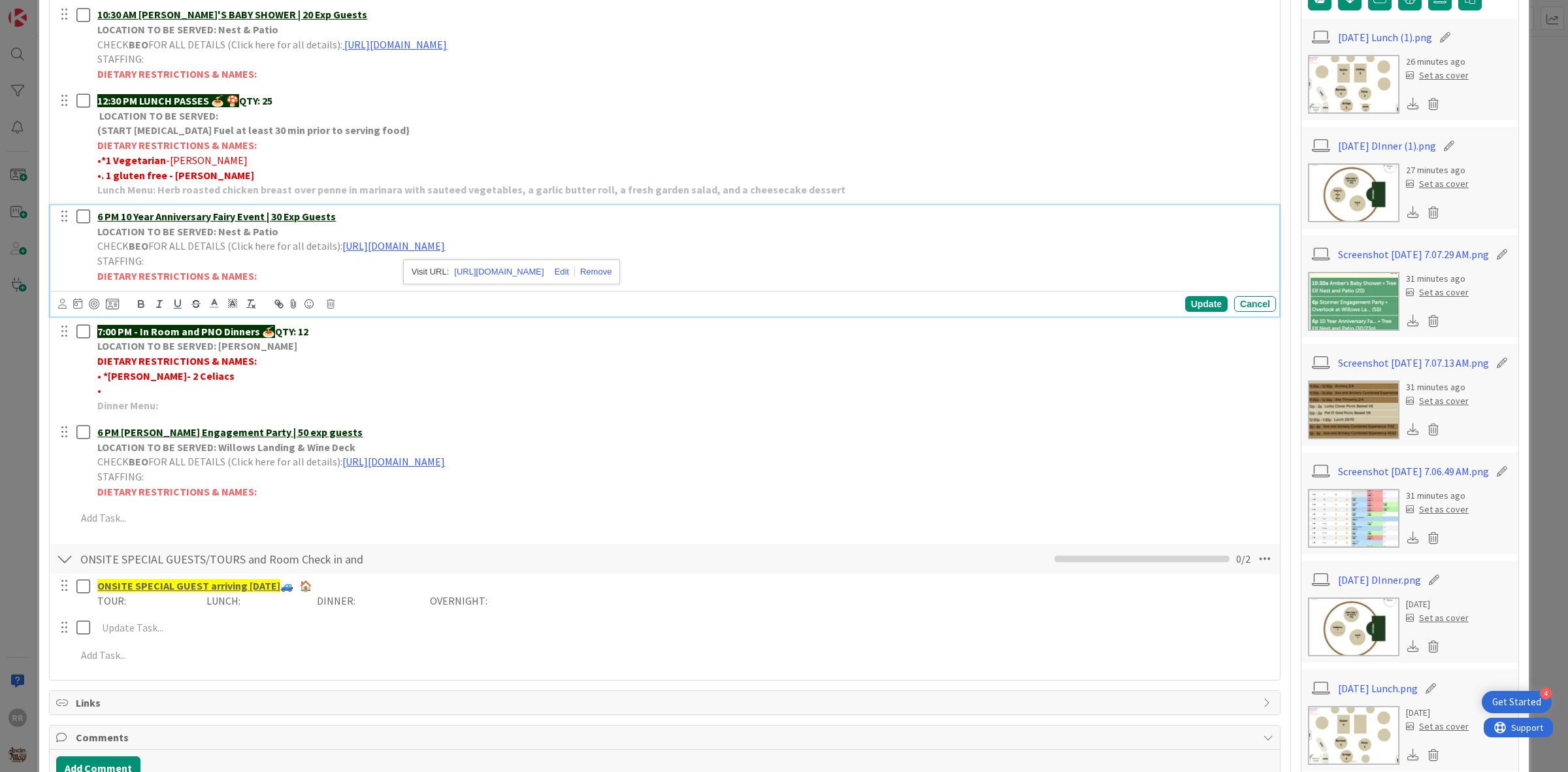
scroll to position [461, 0]
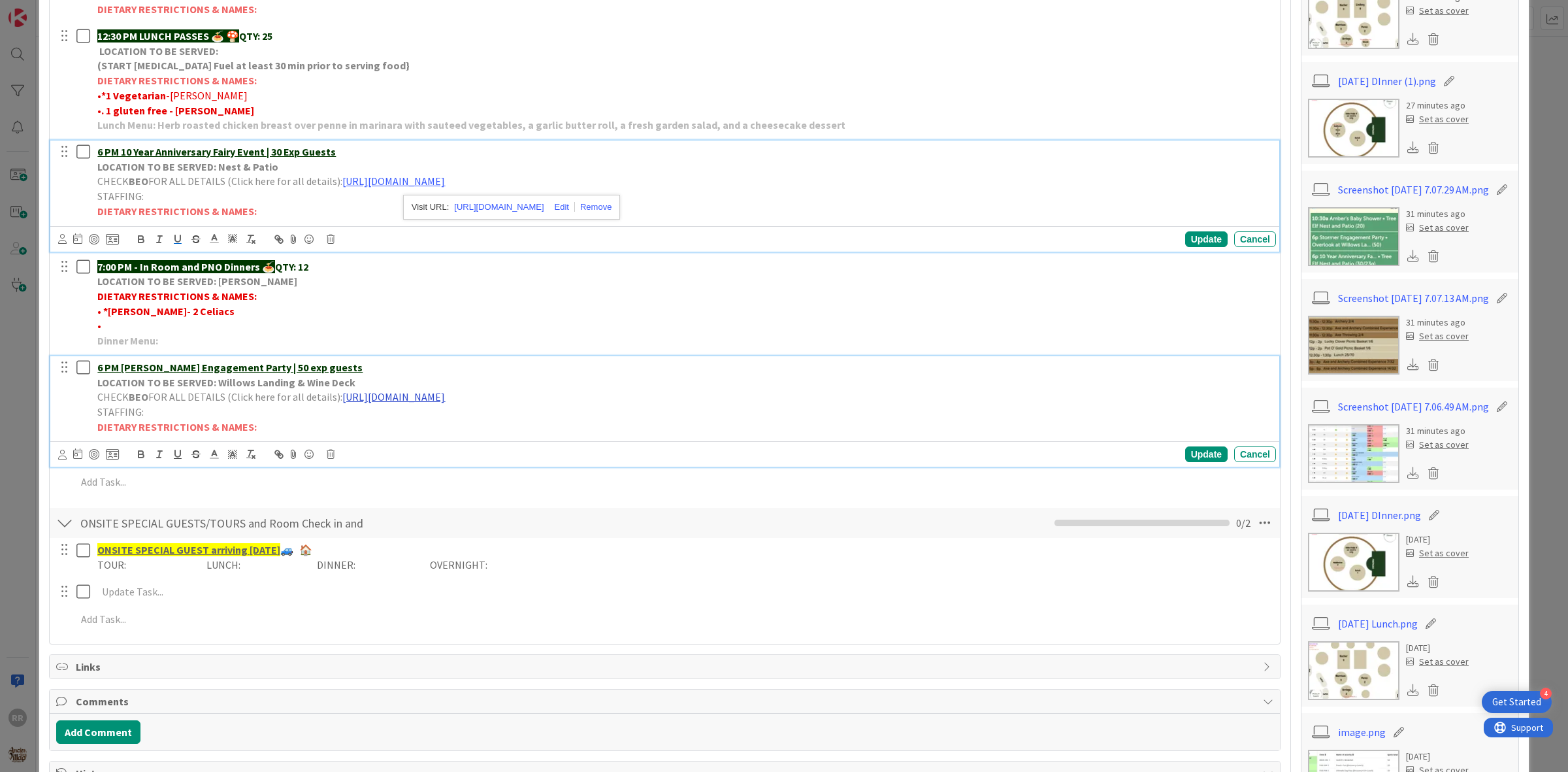
click at [445, 394] on link "[URL][DOMAIN_NAME]" at bounding box center [394, 396] width 103 height 13
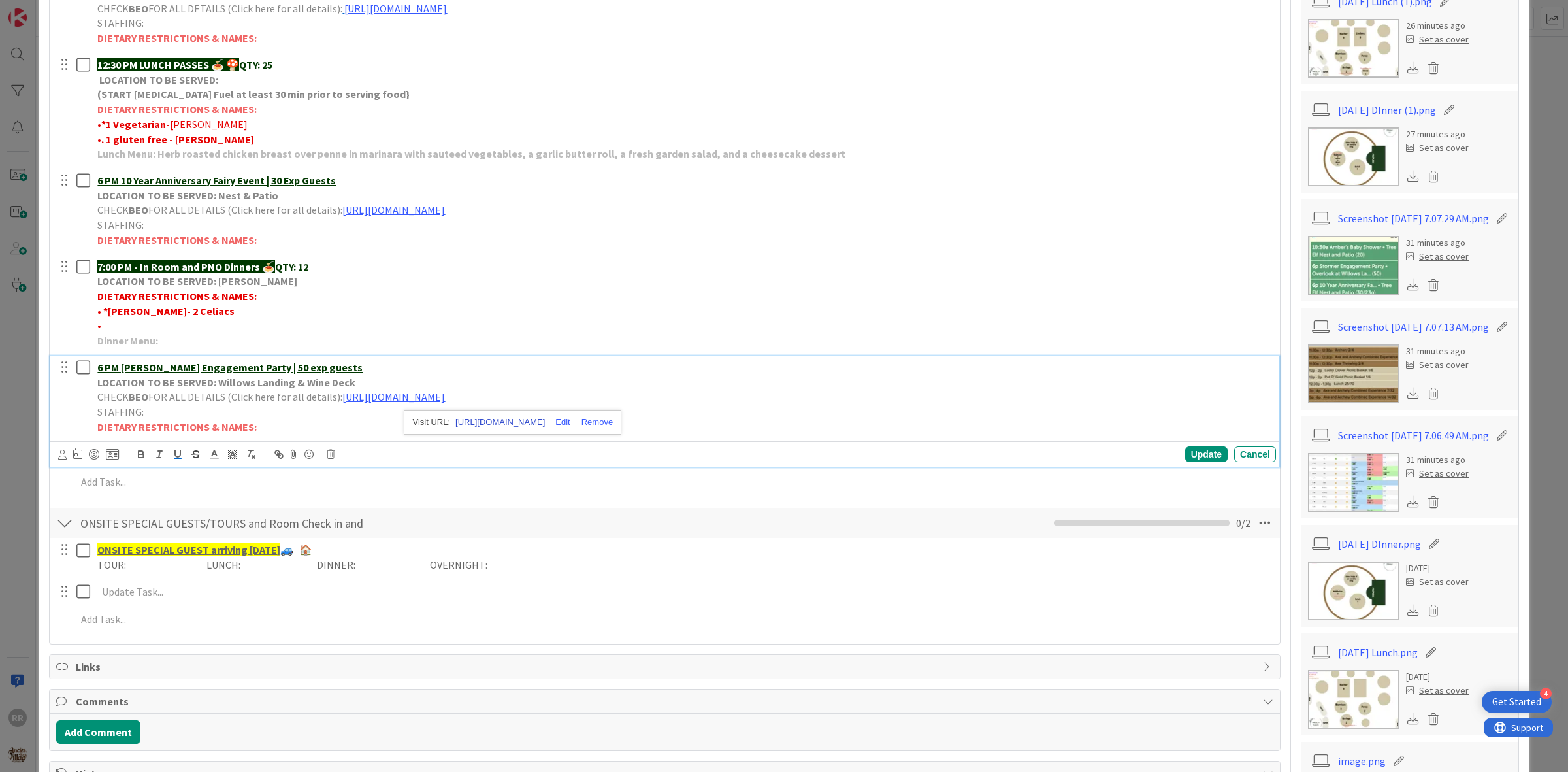
click at [528, 430] on link "[URL][DOMAIN_NAME]" at bounding box center [500, 422] width 90 height 17
